Goal: Information Seeking & Learning: Learn about a topic

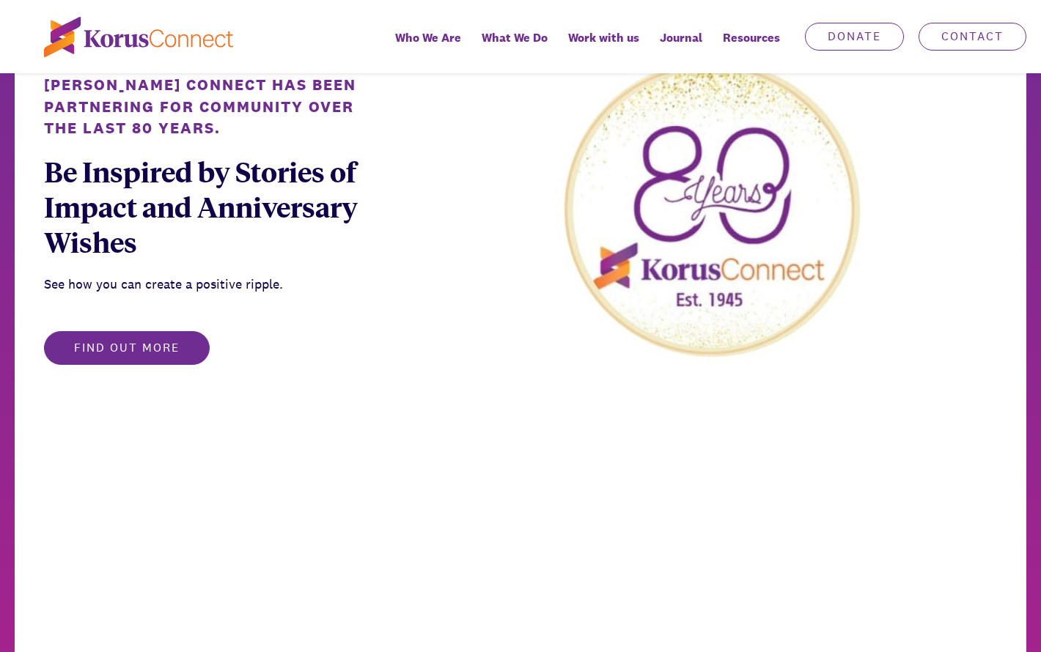
scroll to position [801, 0]
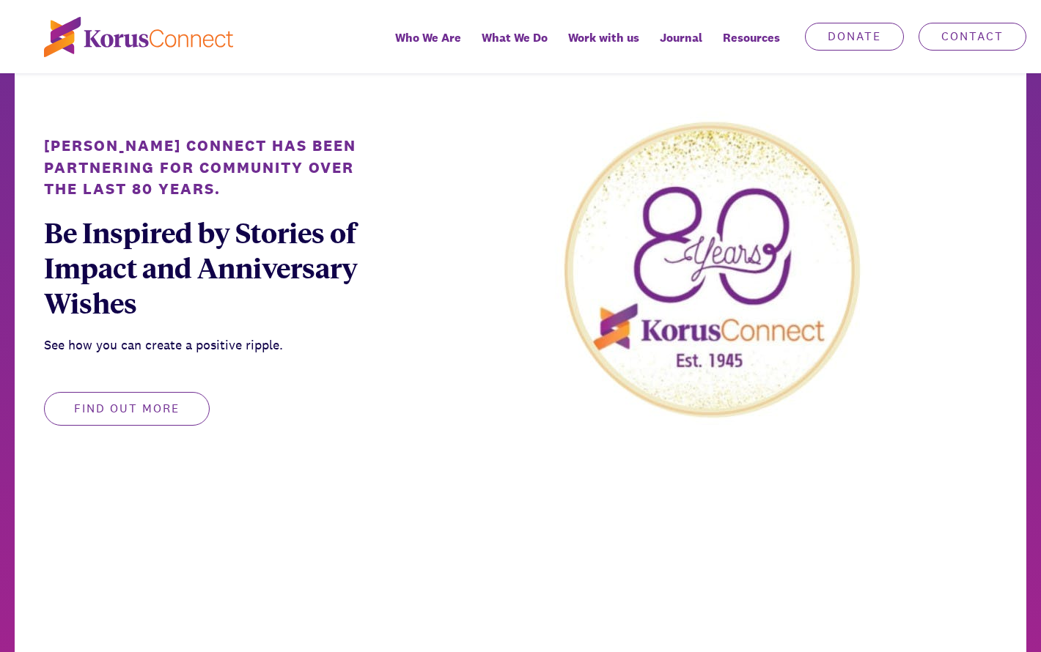
click at [138, 410] on button "Find out more" at bounding box center [127, 409] width 166 height 34
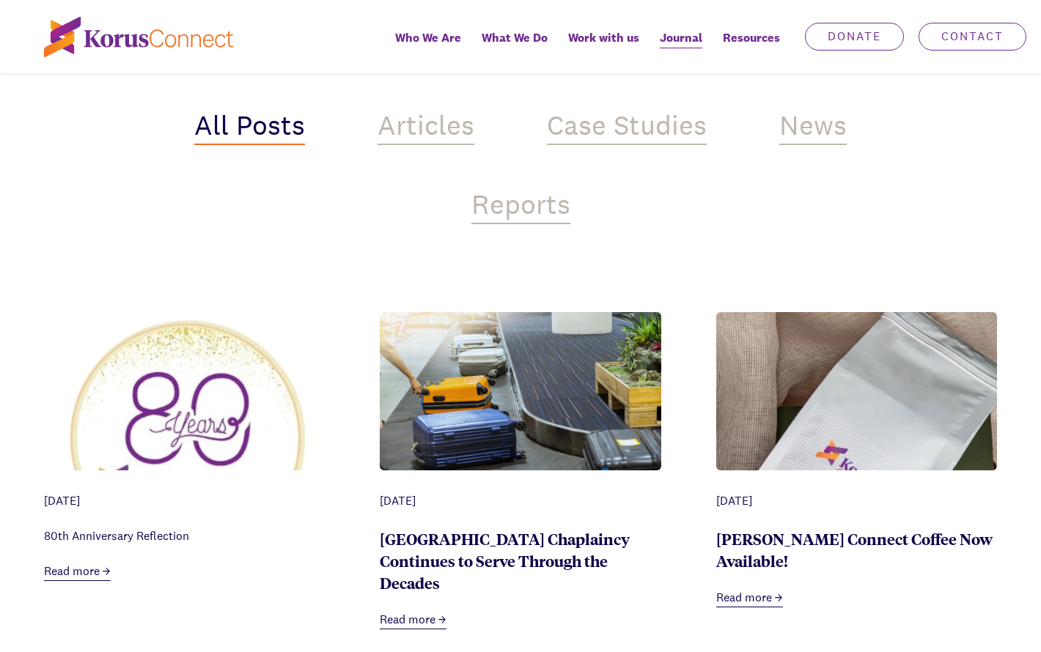
scroll to position [497, 0]
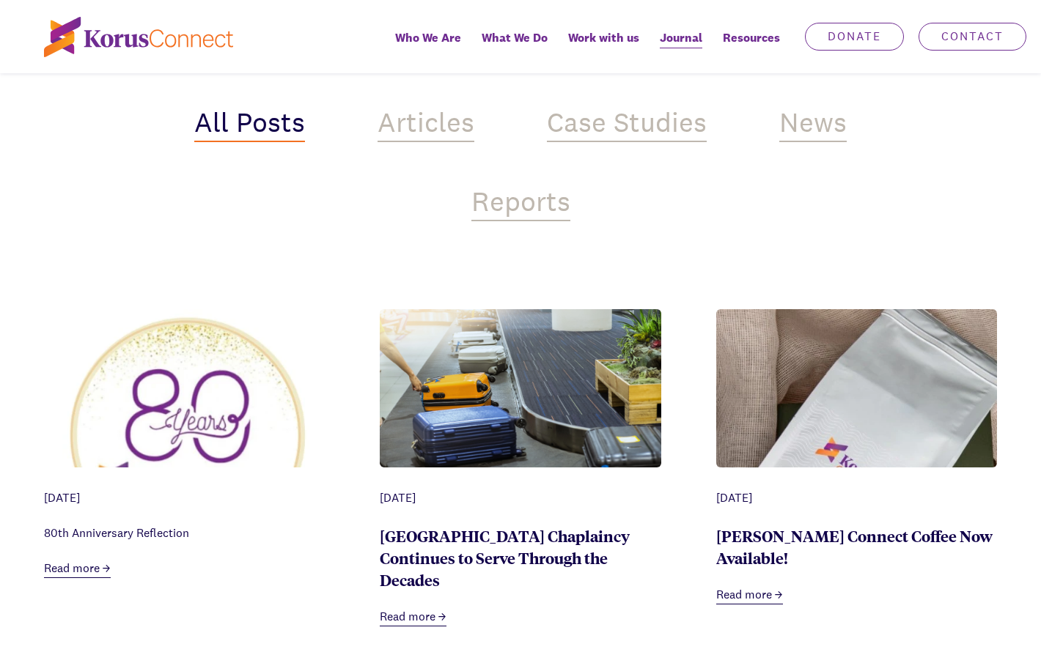
click at [75, 560] on link "Read more" at bounding box center [77, 569] width 67 height 18
